Goal: Leave review/rating

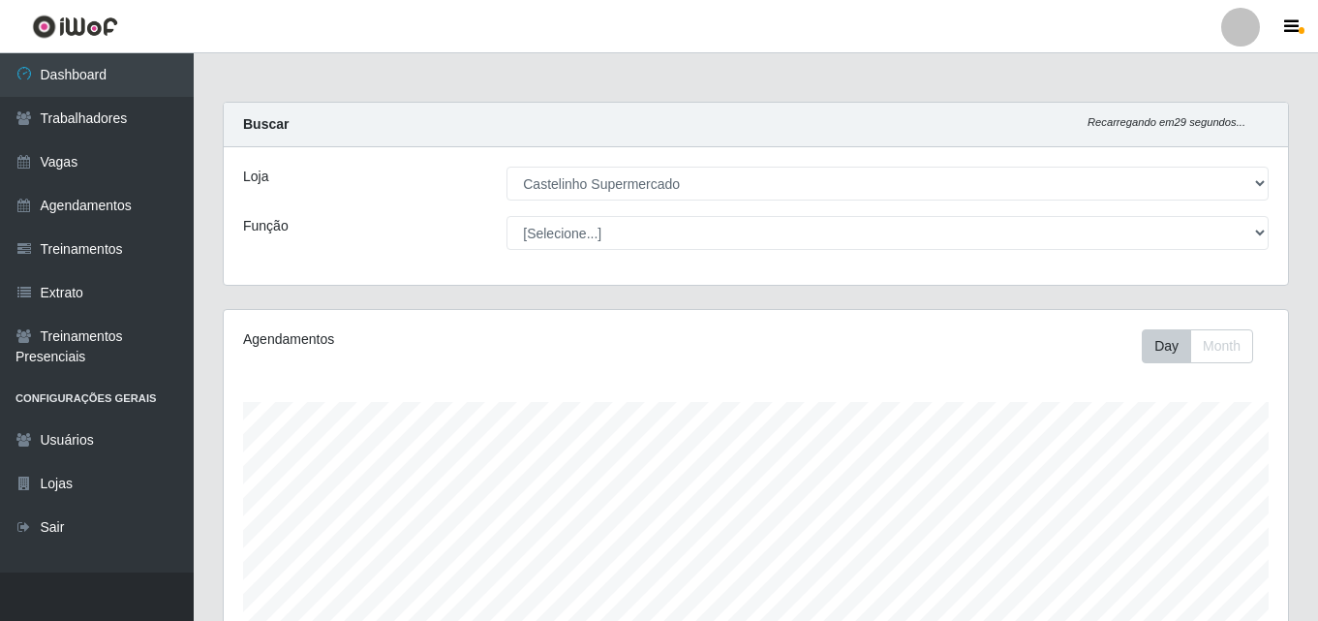
select select "377"
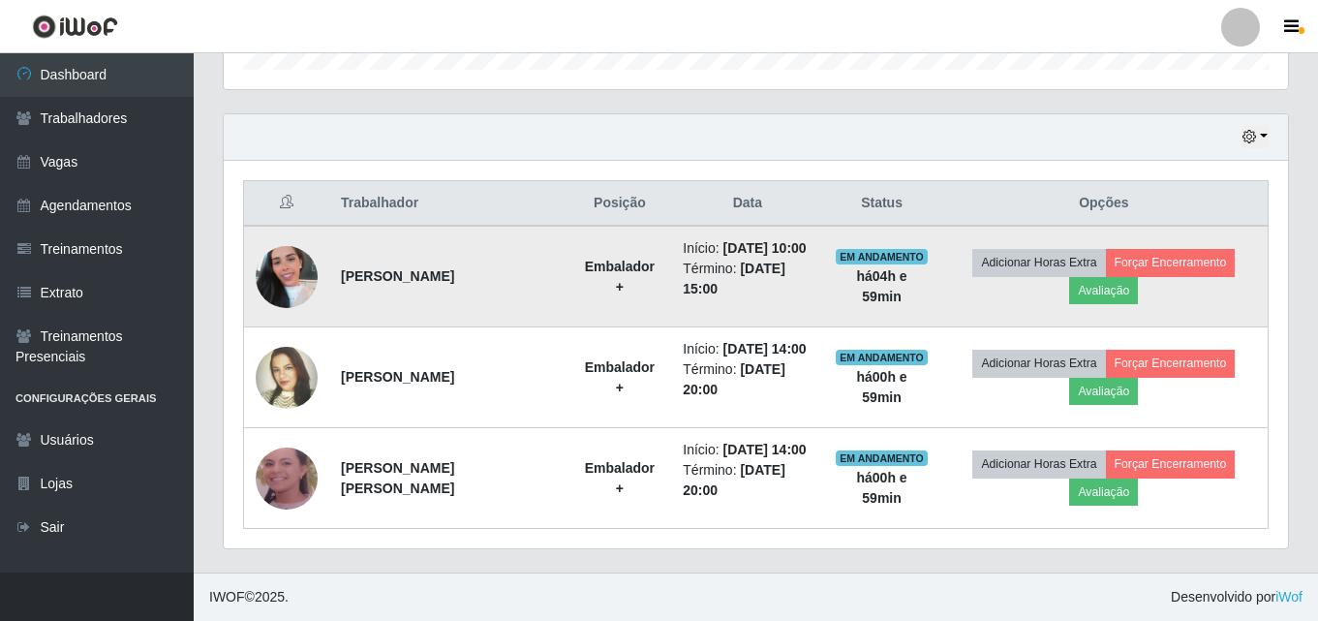
scroll to position [402, 1064]
click at [1119, 293] on button "Avaliação" at bounding box center [1103, 290] width 69 height 27
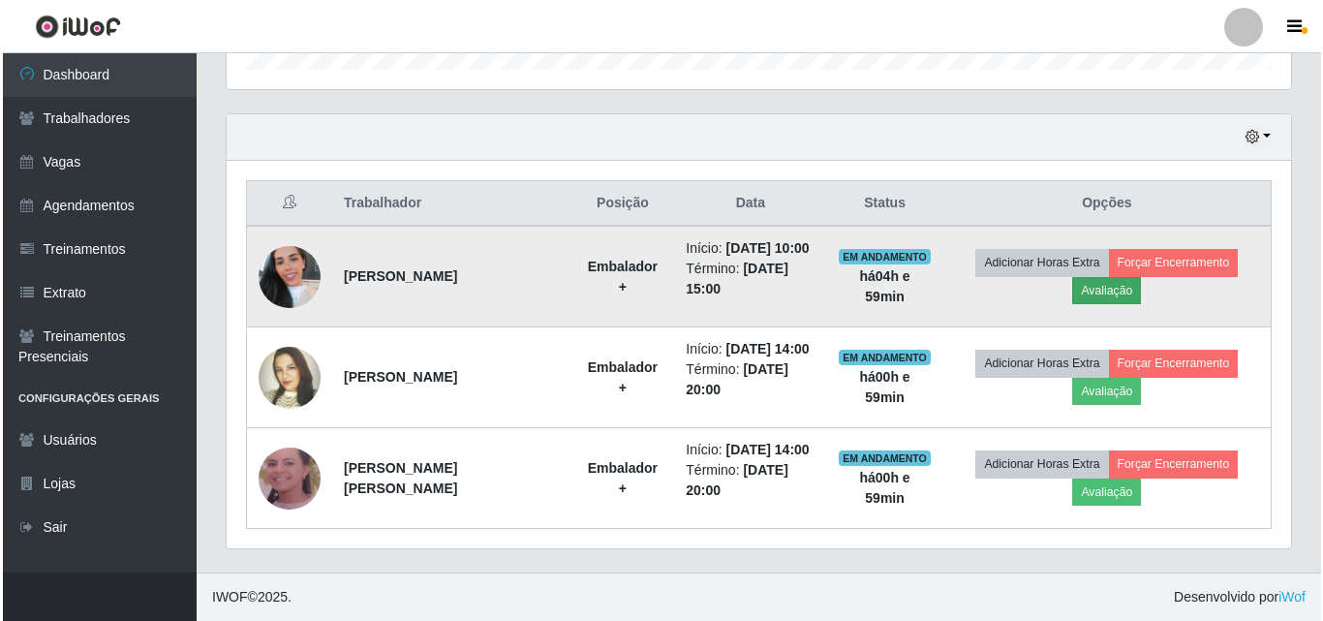
scroll to position [402, 1055]
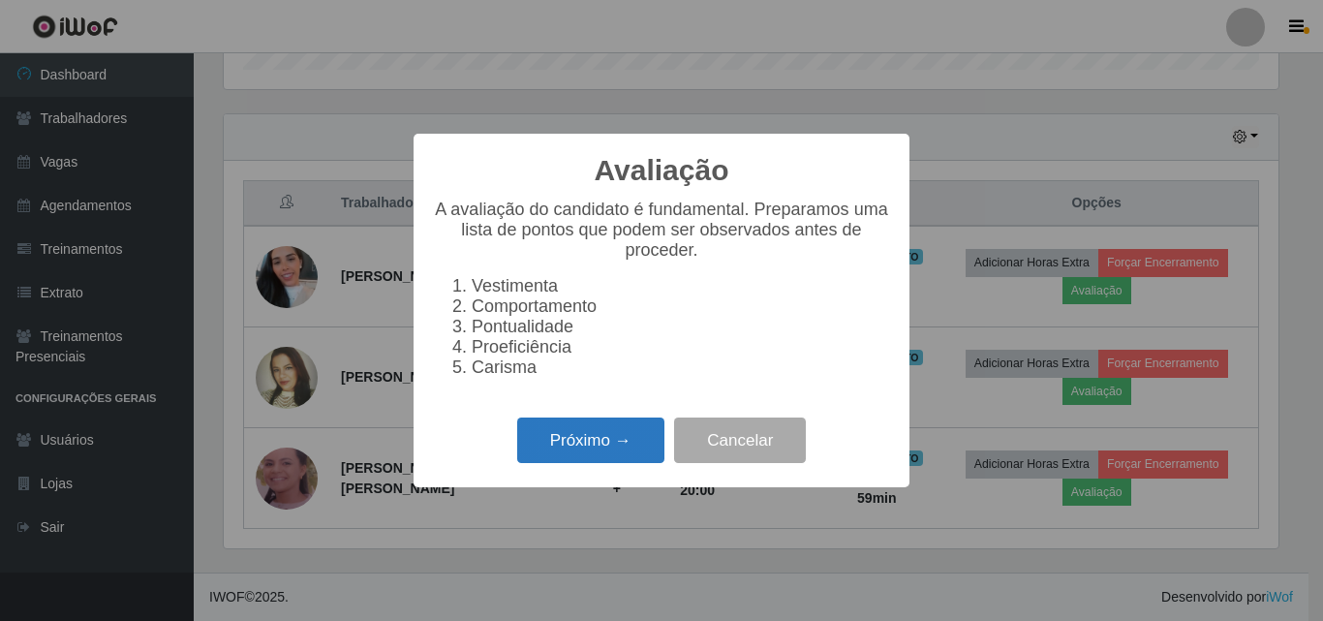
click at [567, 458] on button "Próximo →" at bounding box center [590, 440] width 147 height 46
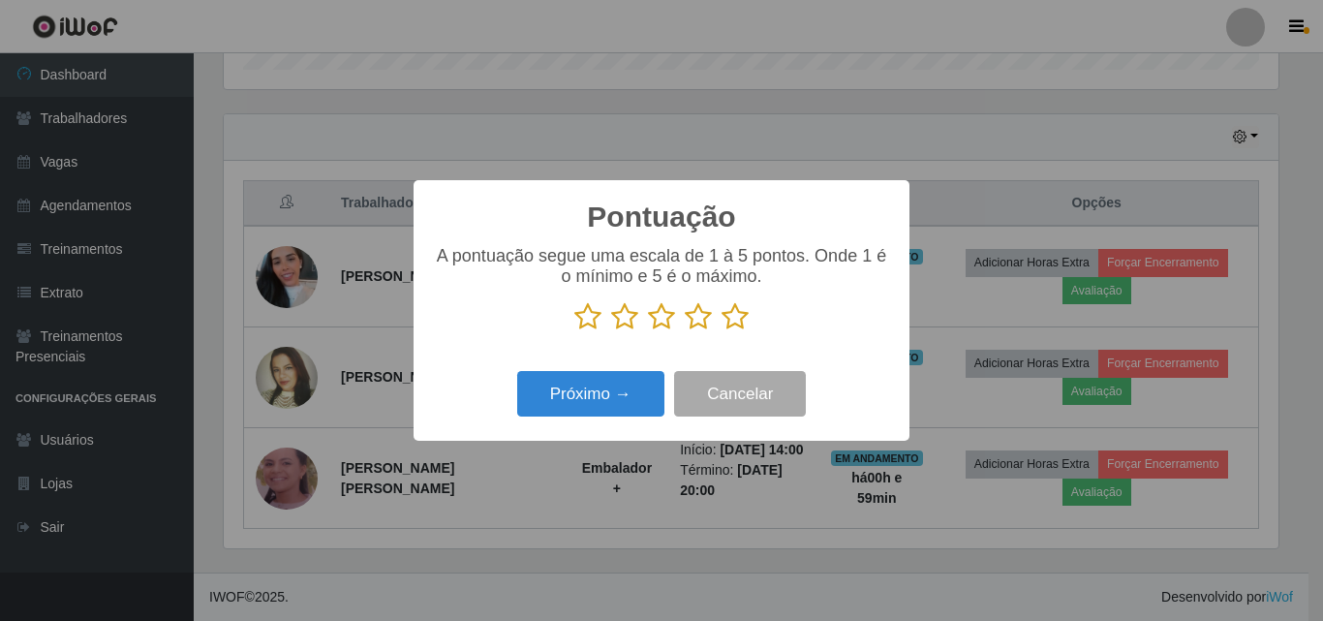
click at [652, 315] on icon at bounding box center [661, 316] width 27 height 29
click at [648, 331] on input "radio" at bounding box center [648, 331] width 0 height 0
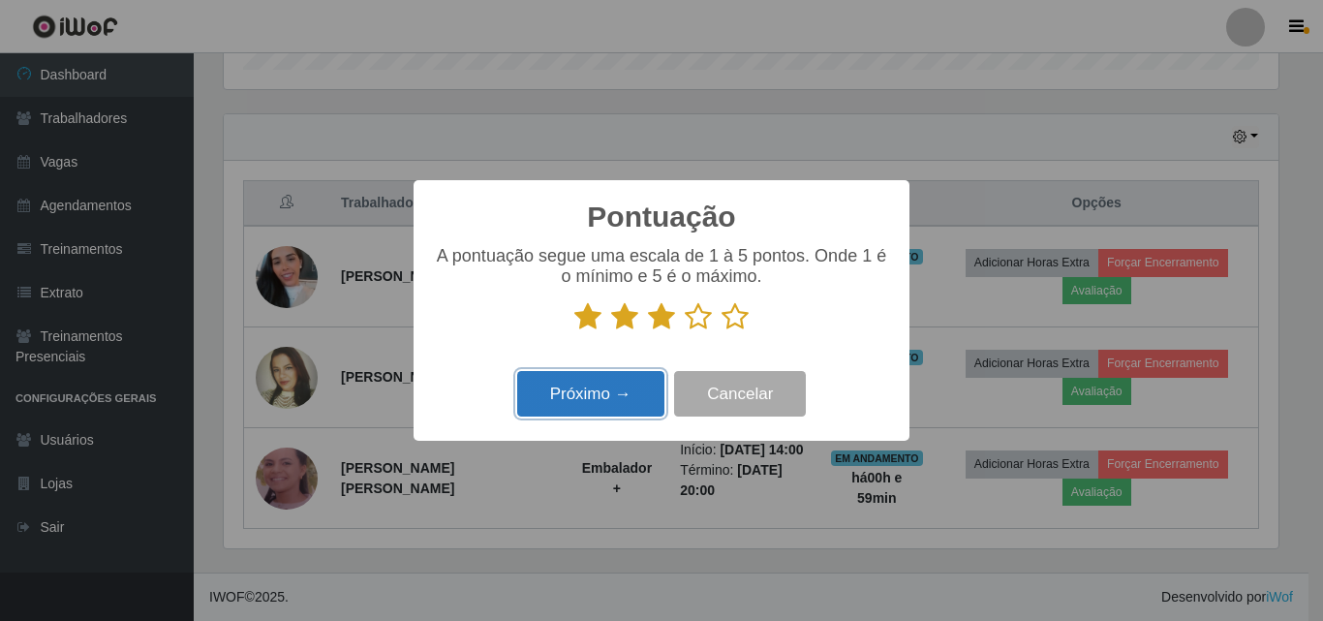
click at [624, 388] on button "Próximo →" at bounding box center [590, 394] width 147 height 46
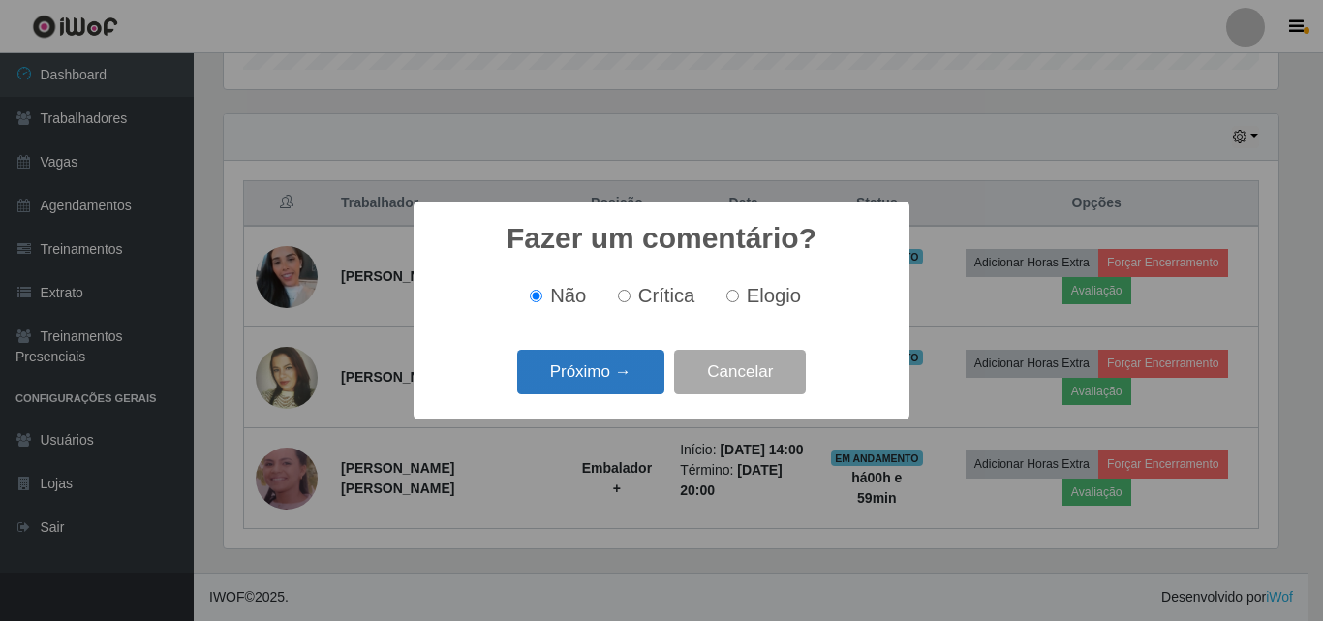
click at [607, 374] on button "Próximo →" at bounding box center [590, 373] width 147 height 46
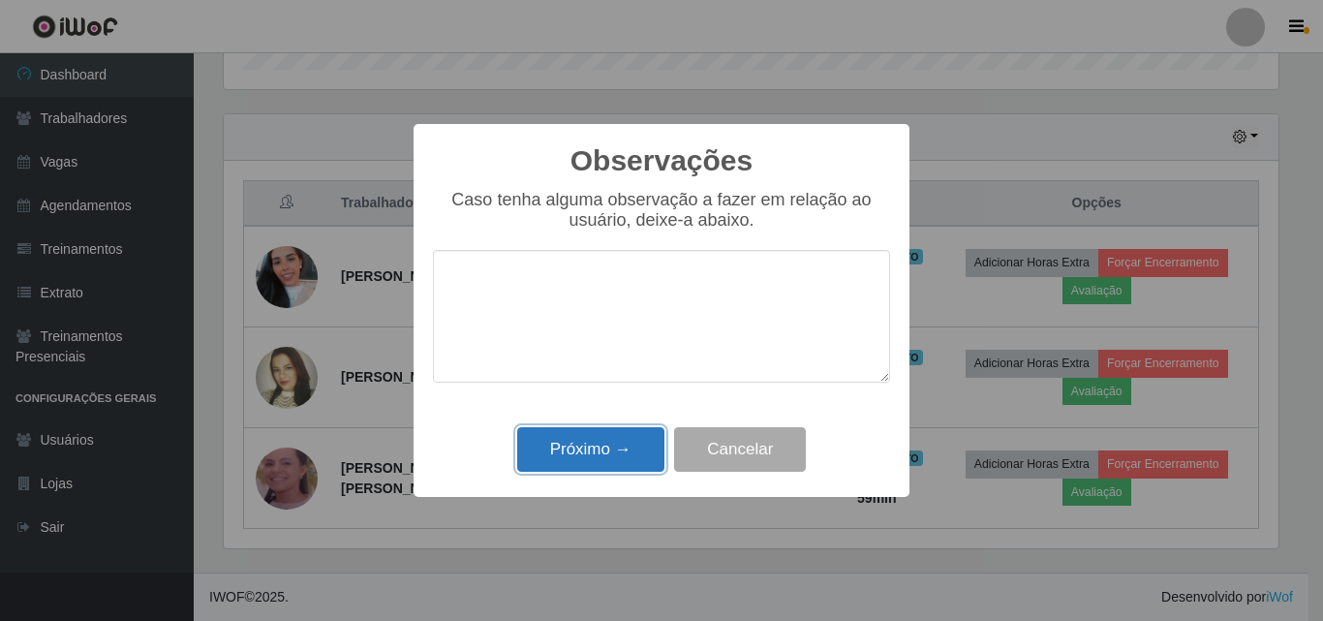
click at [594, 439] on button "Próximo →" at bounding box center [590, 450] width 147 height 46
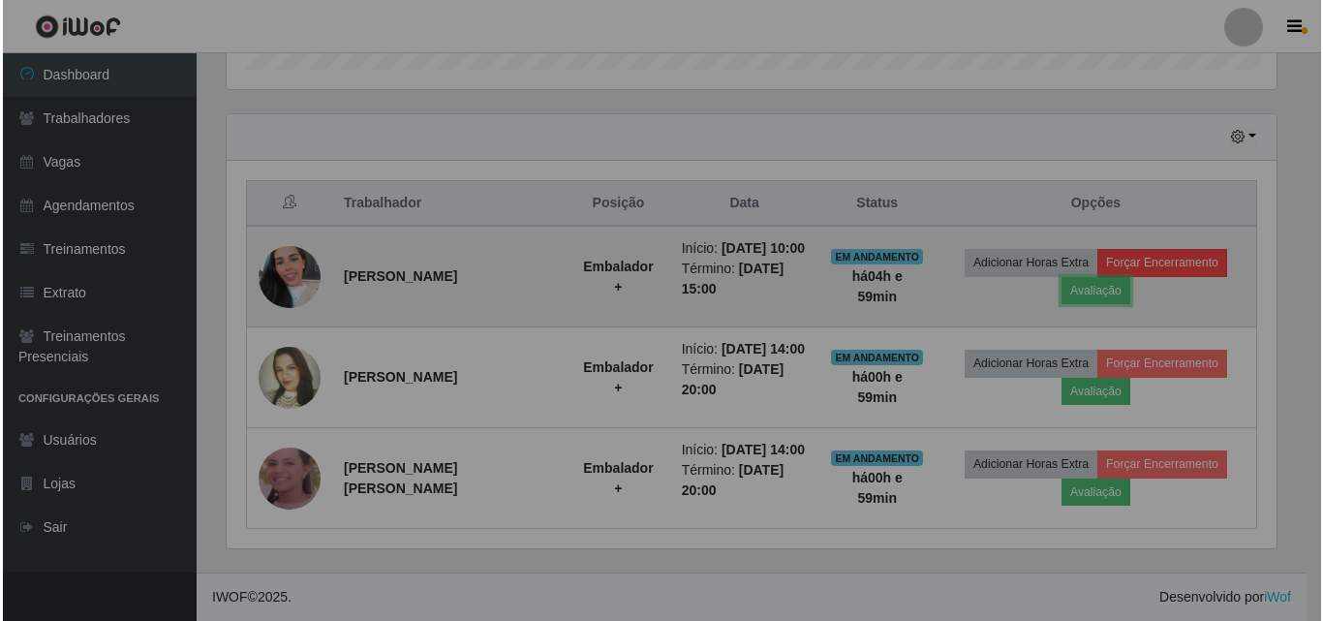
scroll to position [402, 1064]
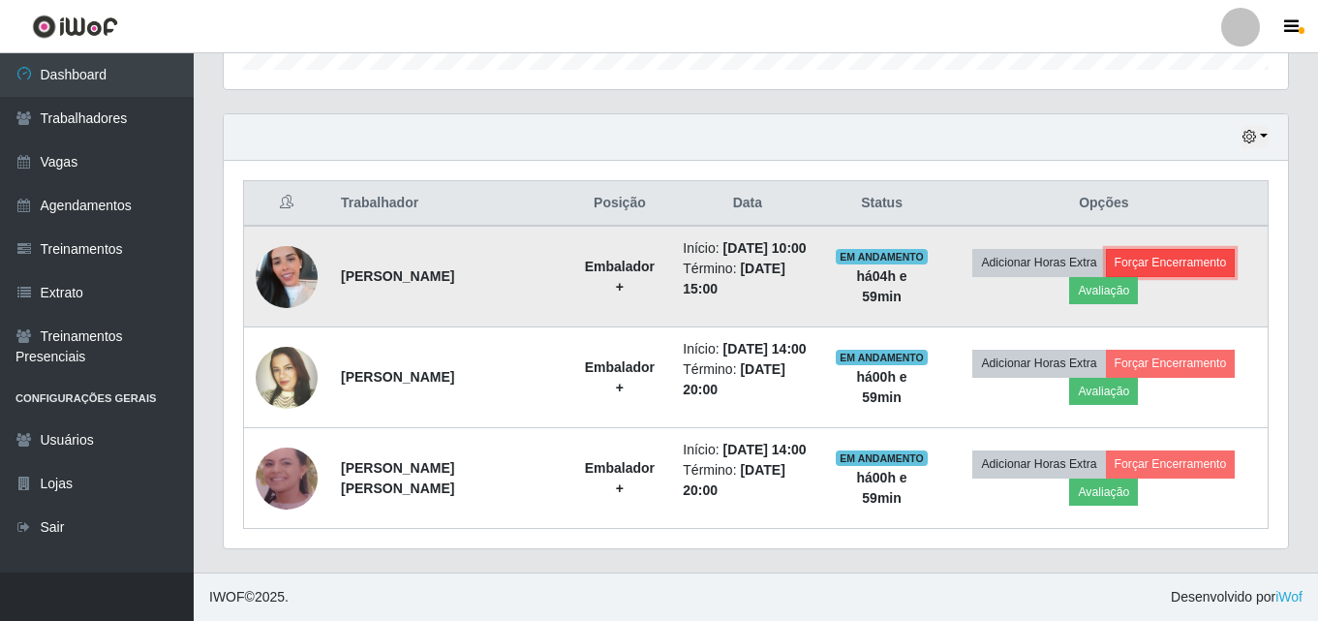
click at [1200, 261] on button "Forçar Encerramento" at bounding box center [1171, 262] width 130 height 27
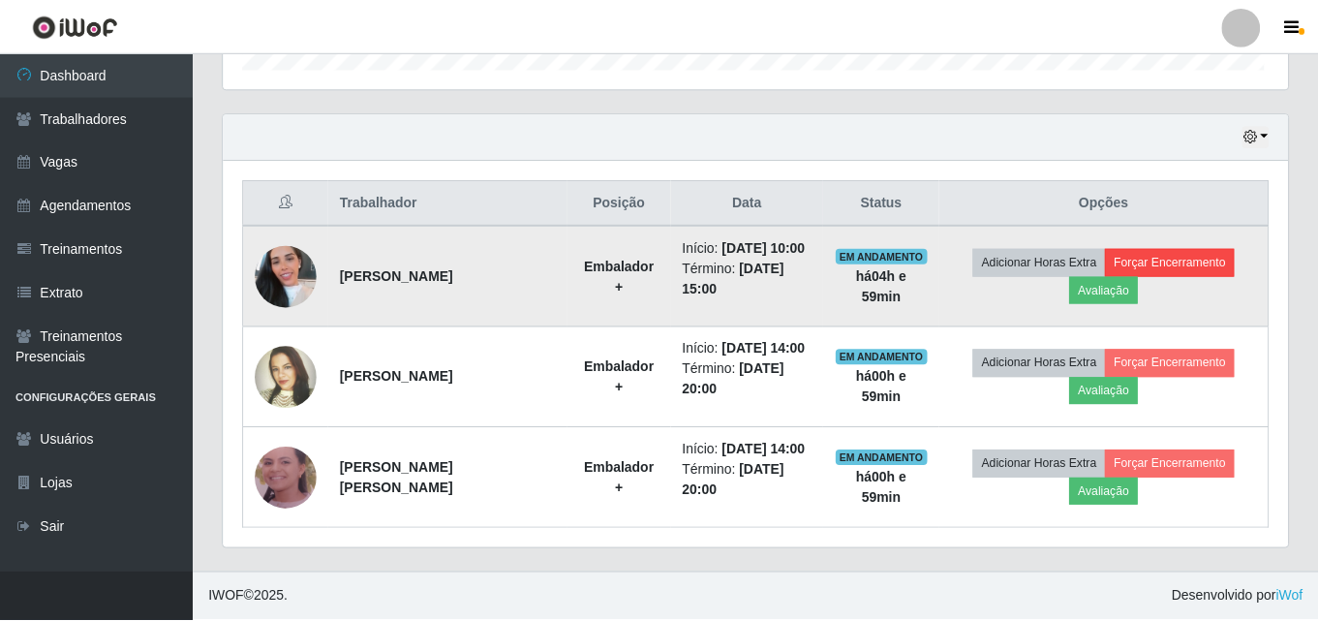
scroll to position [402, 1055]
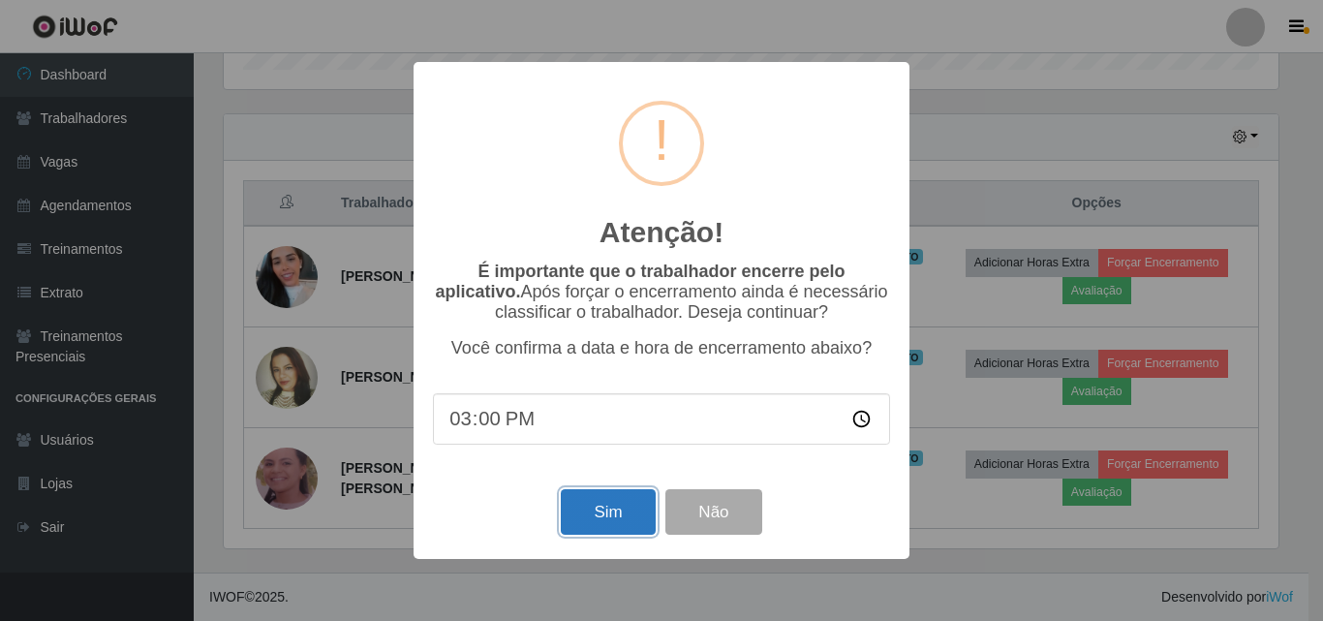
click at [607, 518] on button "Sim" at bounding box center [608, 512] width 94 height 46
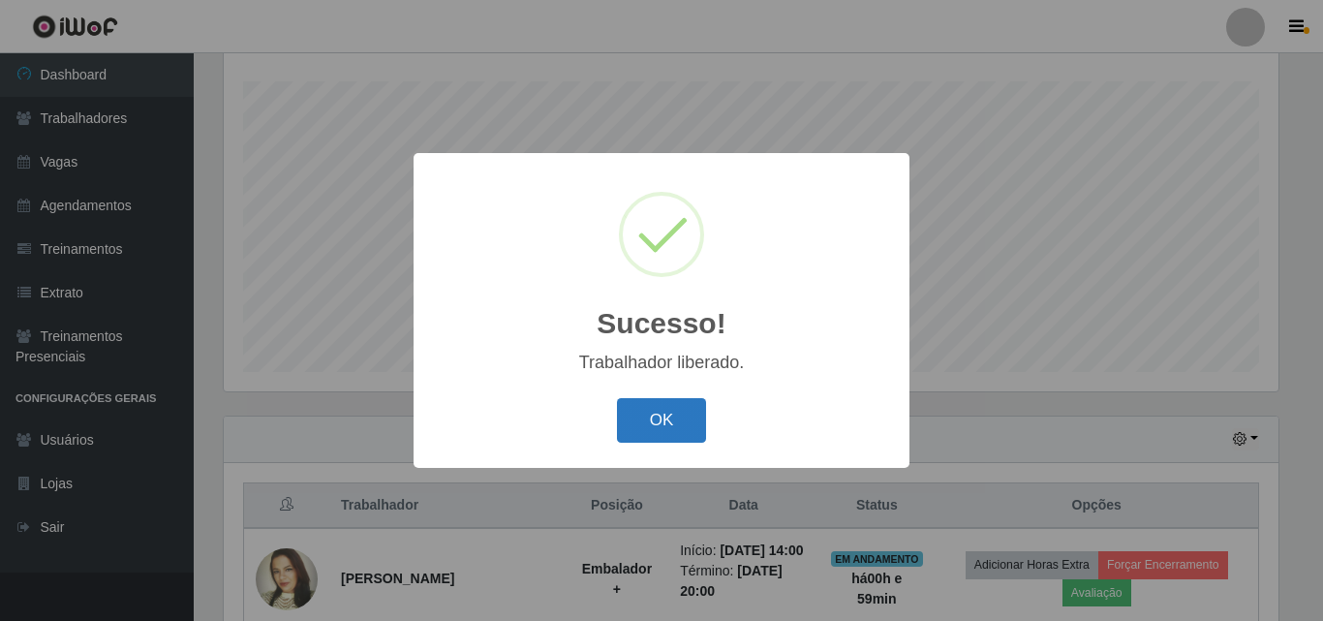
click at [663, 418] on button "OK" at bounding box center [662, 421] width 90 height 46
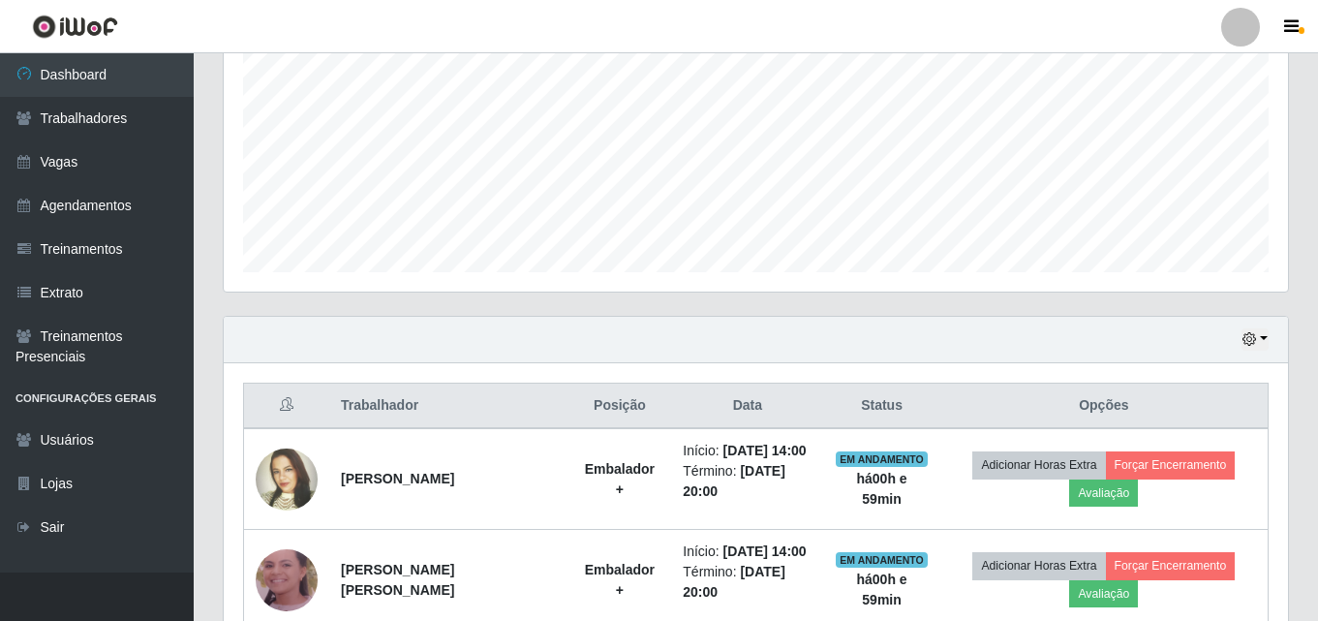
scroll to position [522, 0]
